Goal: Obtain resource: Obtain resource

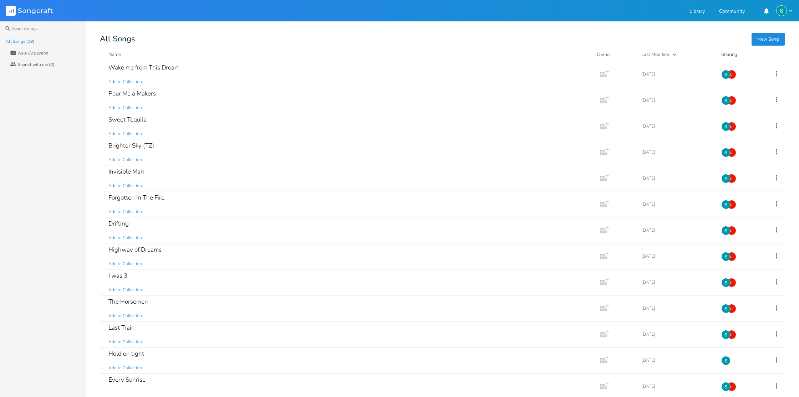
scroll to position [164, 0]
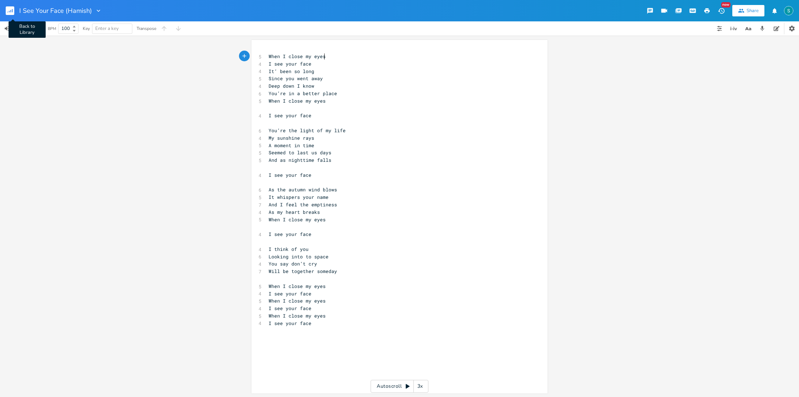
click at [11, 11] on rect "button" at bounding box center [10, 10] width 9 height 9
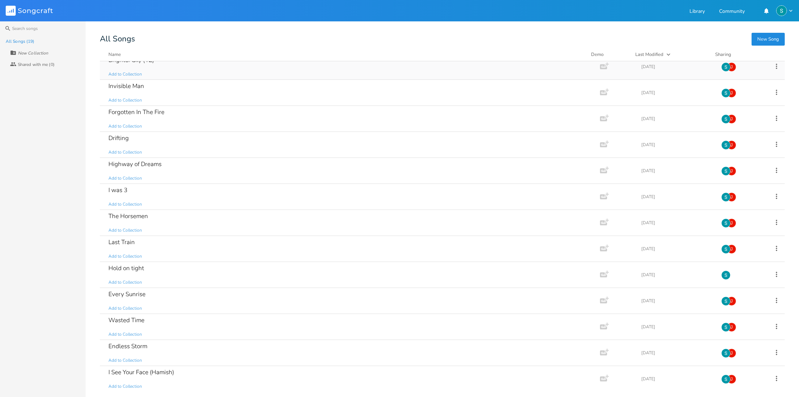
scroll to position [86, 0]
click at [237, 145] on div "Drifting Add to Collection" at bounding box center [348, 144] width 480 height 26
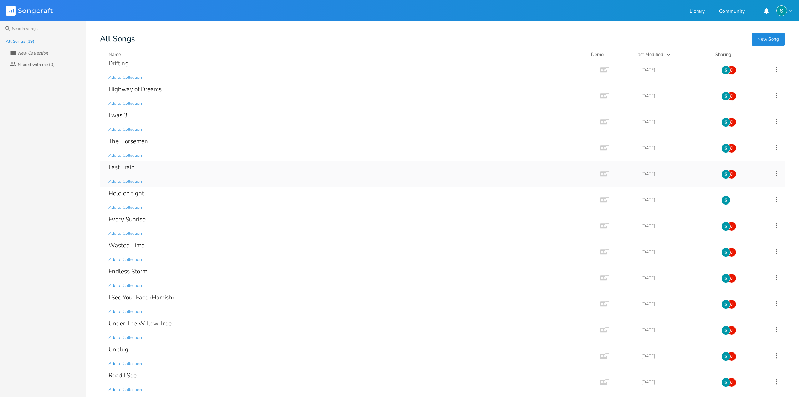
scroll to position [164, 0]
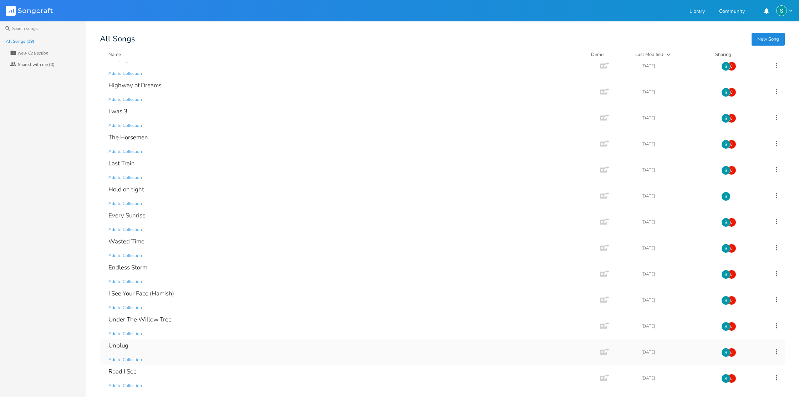
click at [224, 343] on div "Unplug Add to Collection" at bounding box center [348, 352] width 480 height 26
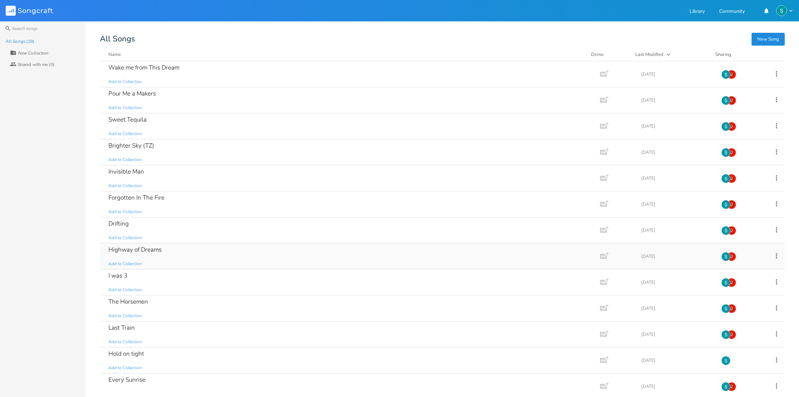
click at [325, 258] on div "Highway of Dreams Add to Collection" at bounding box center [348, 257] width 480 height 26
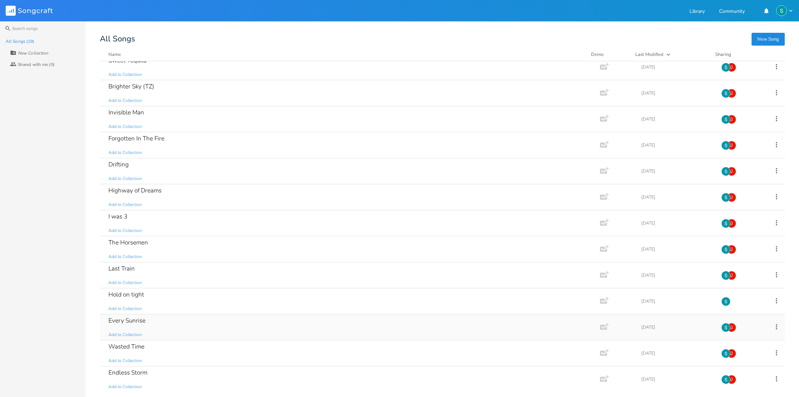
scroll to position [58, 0]
click at [272, 275] on div "Last Train Add to Collection" at bounding box center [348, 276] width 480 height 26
